Goal: Find specific page/section: Find specific page/section

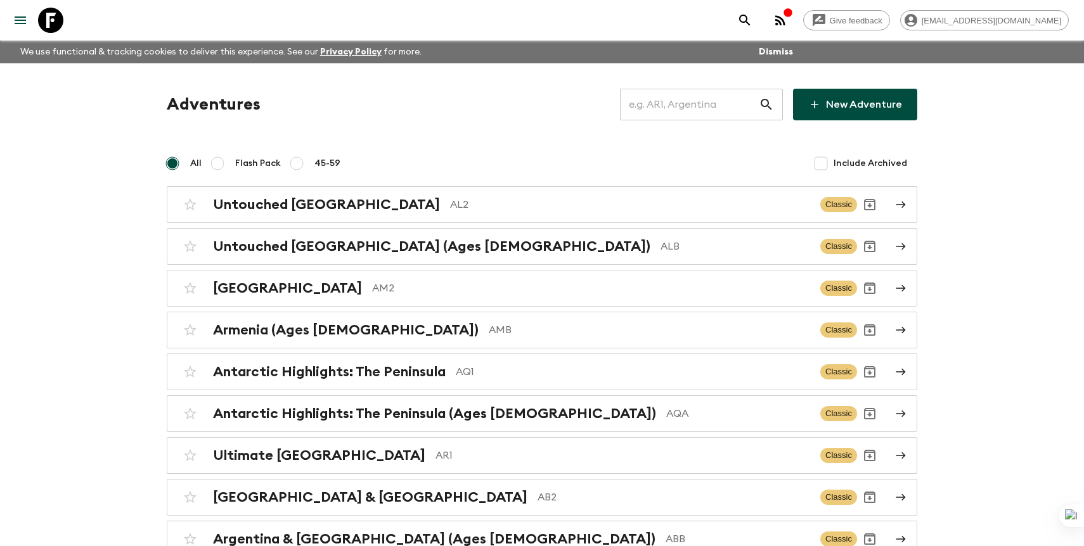
click at [733, 103] on input "text" at bounding box center [689, 104] width 139 height 35
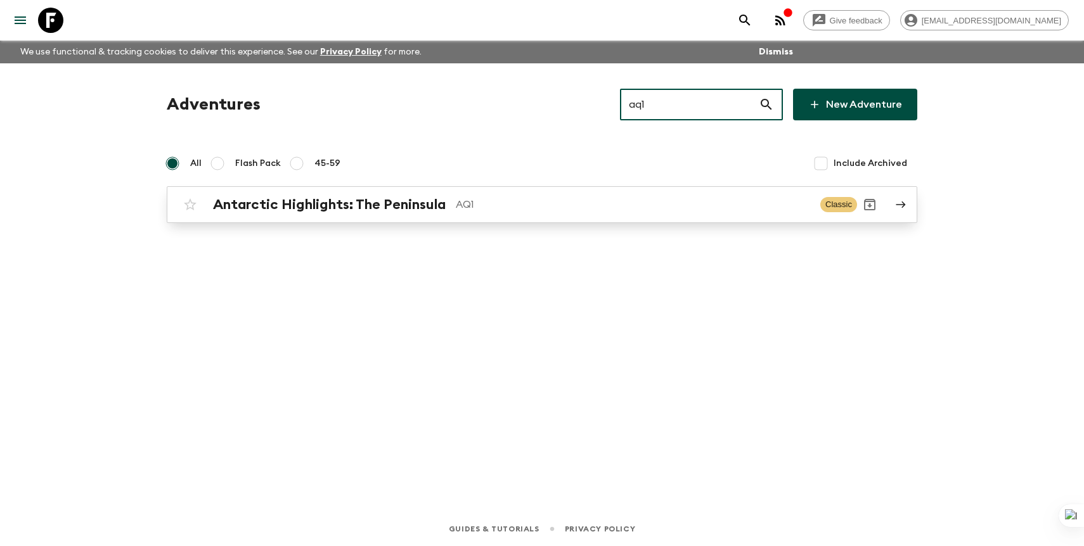
type input "aq1"
click at [641, 212] on div "Antarctic Highlights: The Peninsula AQ1" at bounding box center [511, 204] width 597 height 16
